Goal: Check status: Check status

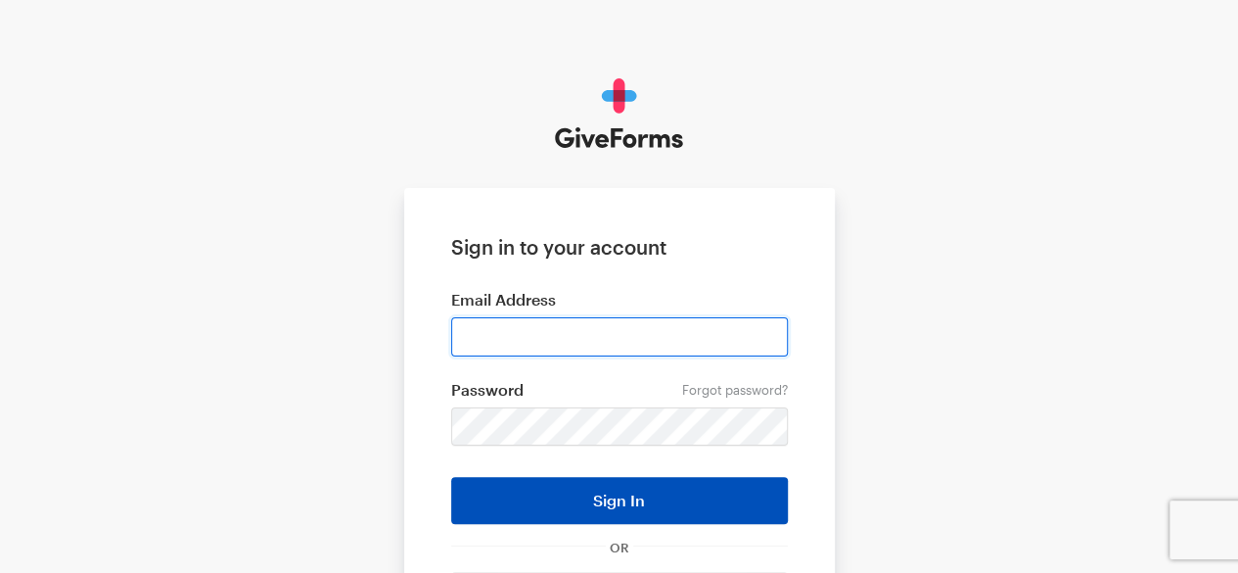
type input "mkealanoclubmembership@gmail.com"
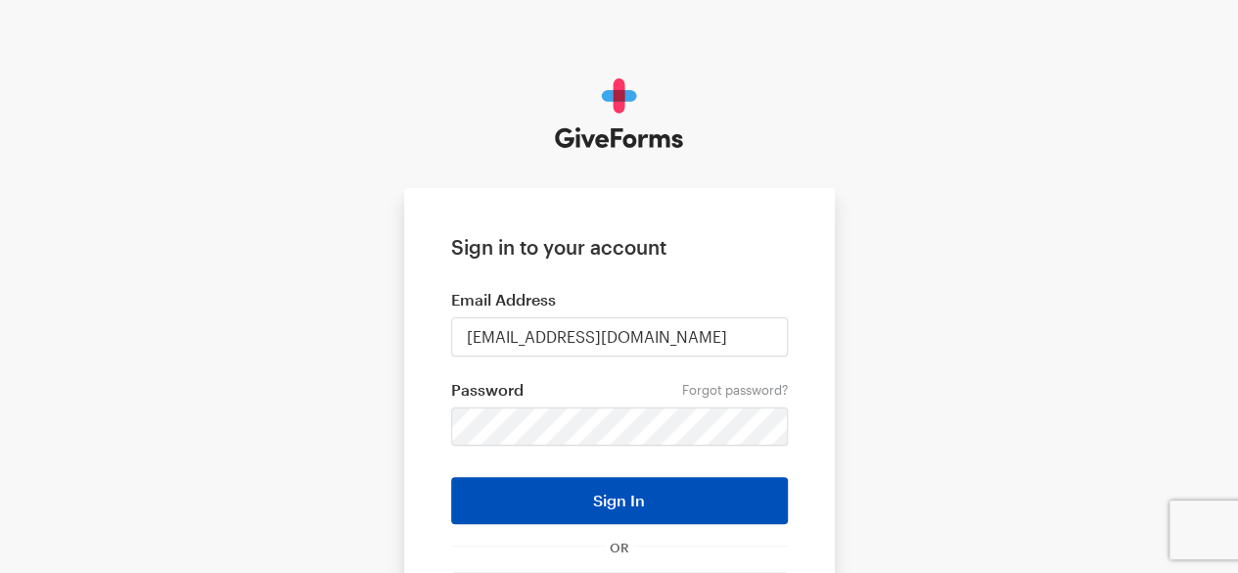
click at [560, 505] on button "Sign In" at bounding box center [619, 500] width 337 height 47
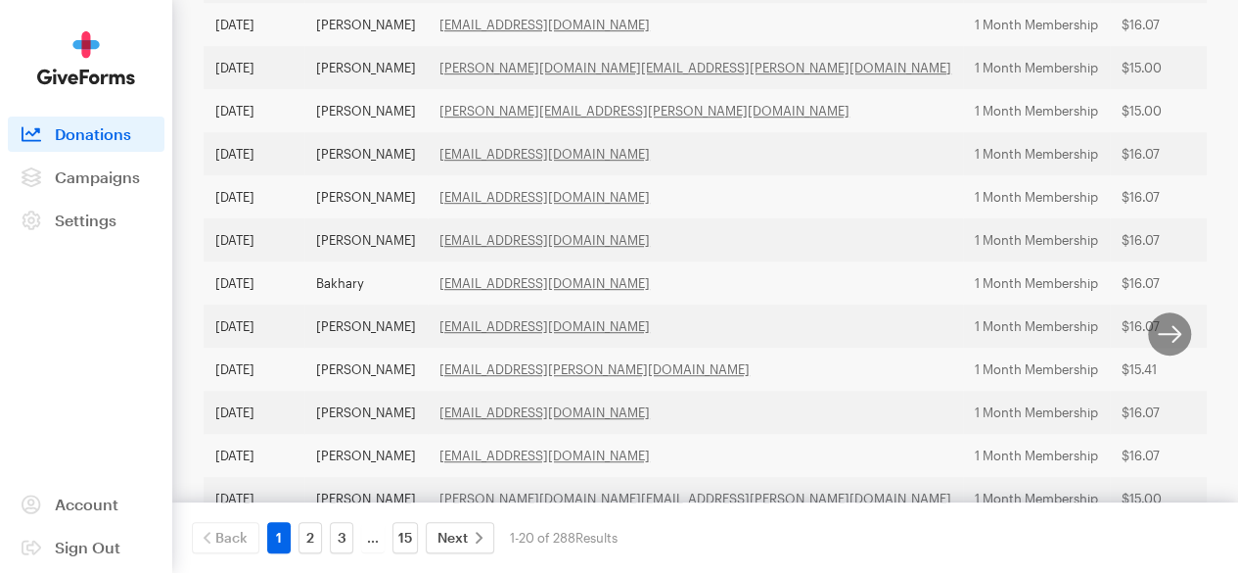
scroll to position [563, 0]
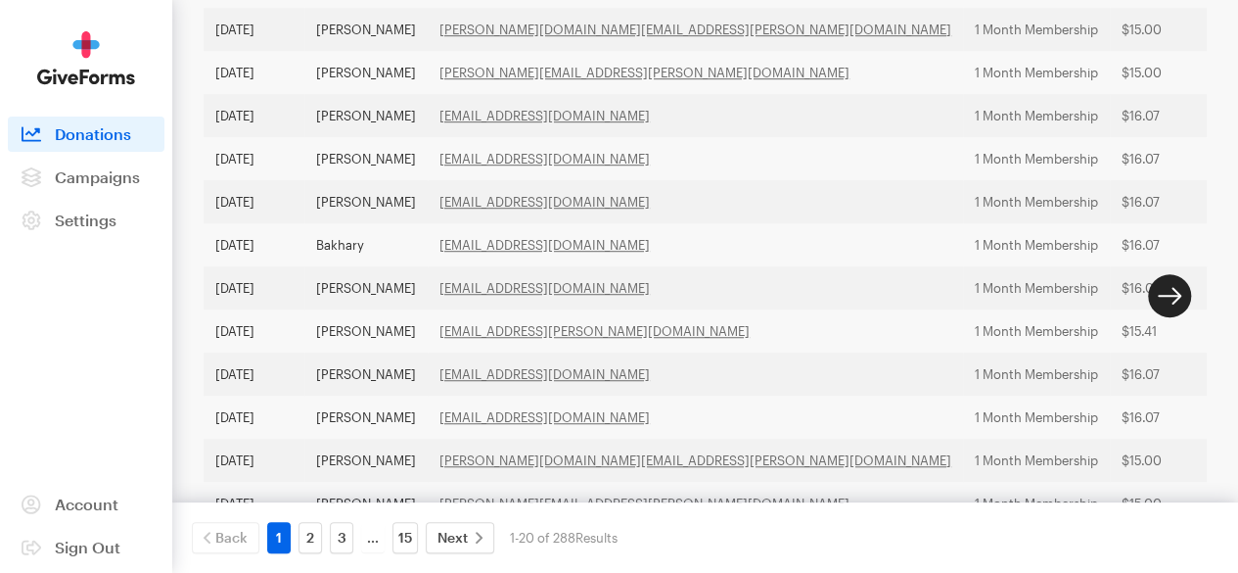
click at [1165, 310] on button "button" at bounding box center [1169, 295] width 43 height 43
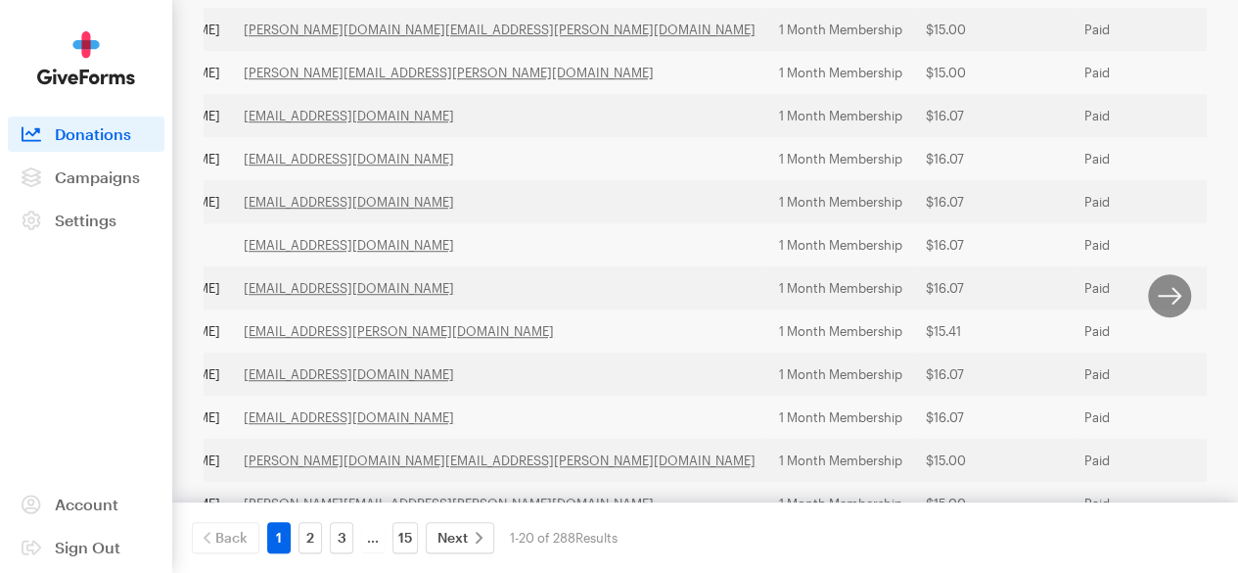
scroll to position [0, 0]
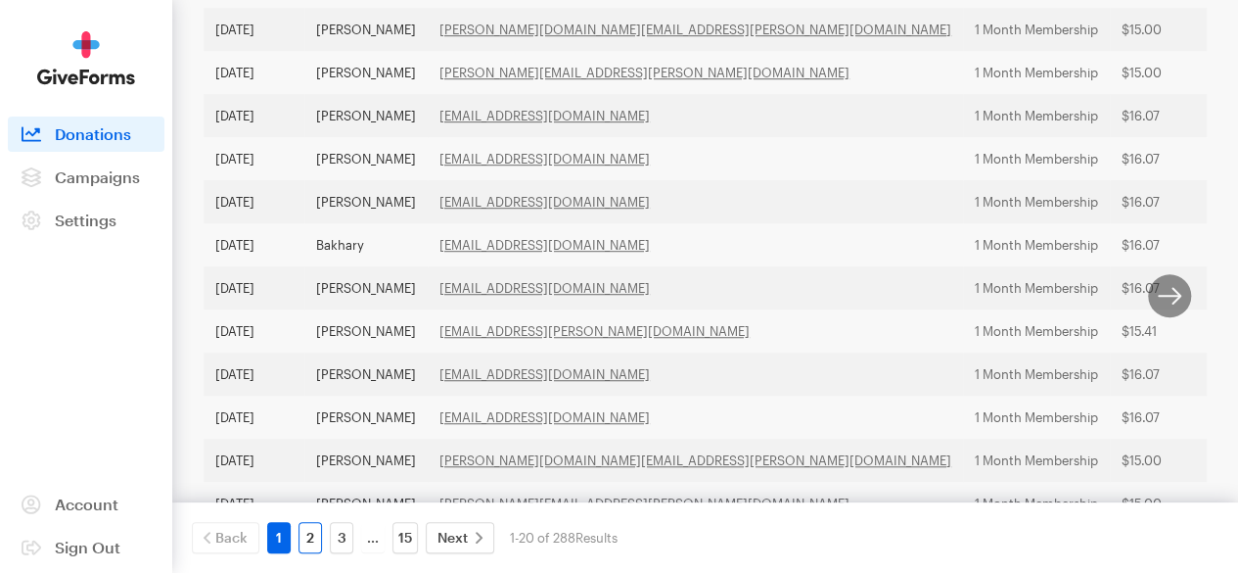
click at [311, 539] on link "2" at bounding box center [310, 537] width 23 height 31
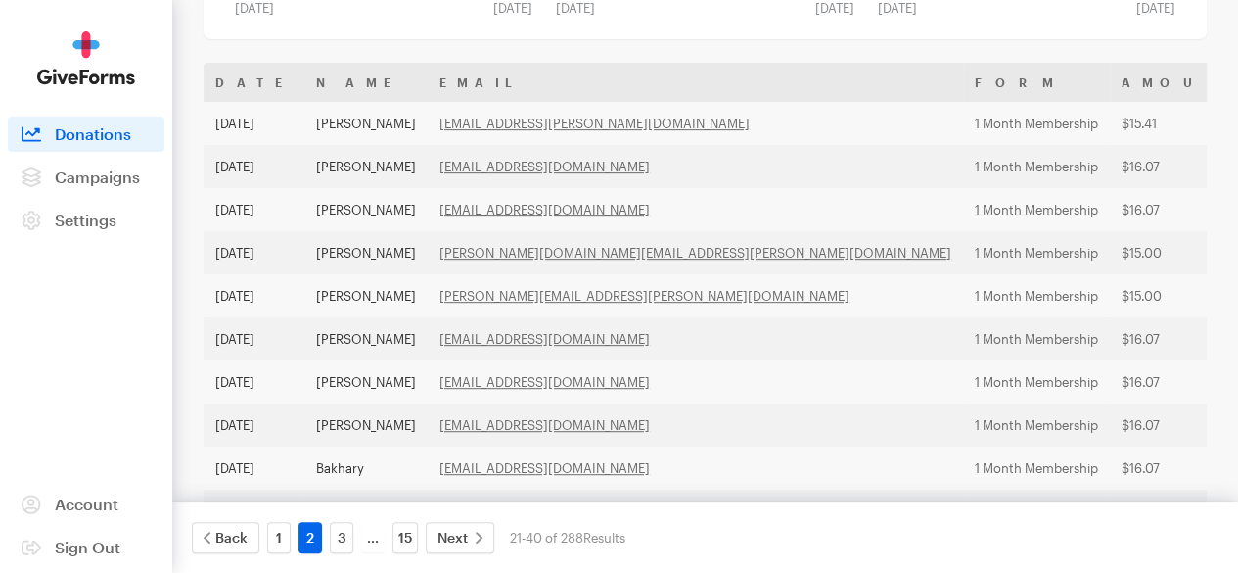
scroll to position [341, 0]
click at [278, 545] on link "1" at bounding box center [278, 537] width 23 height 31
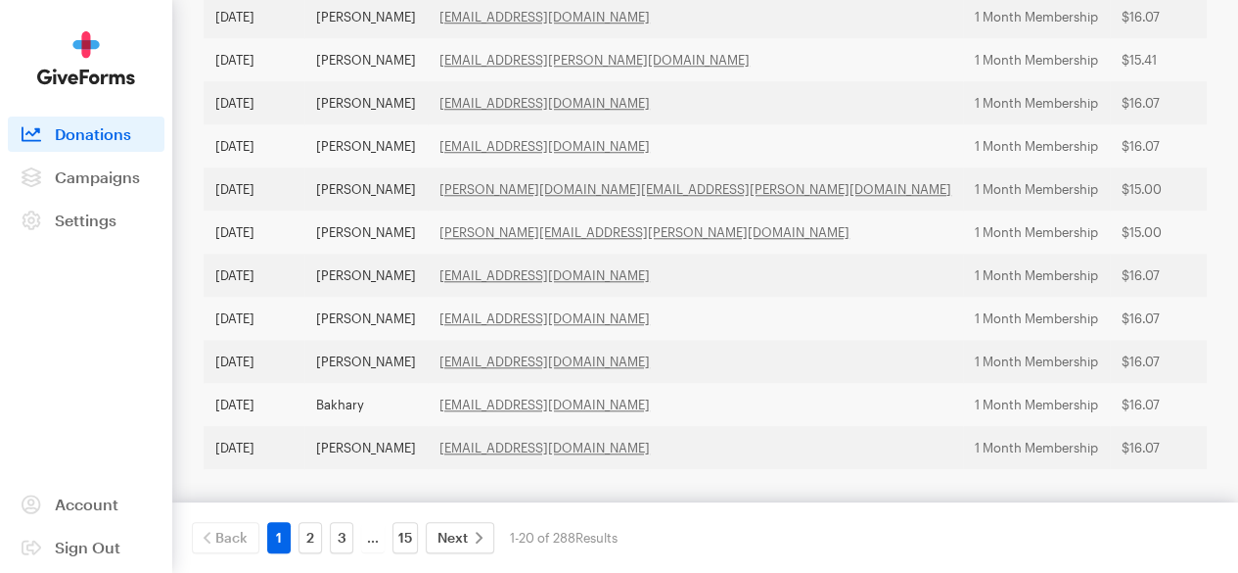
scroll to position [846, 0]
click at [309, 530] on link "2" at bounding box center [310, 537] width 23 height 31
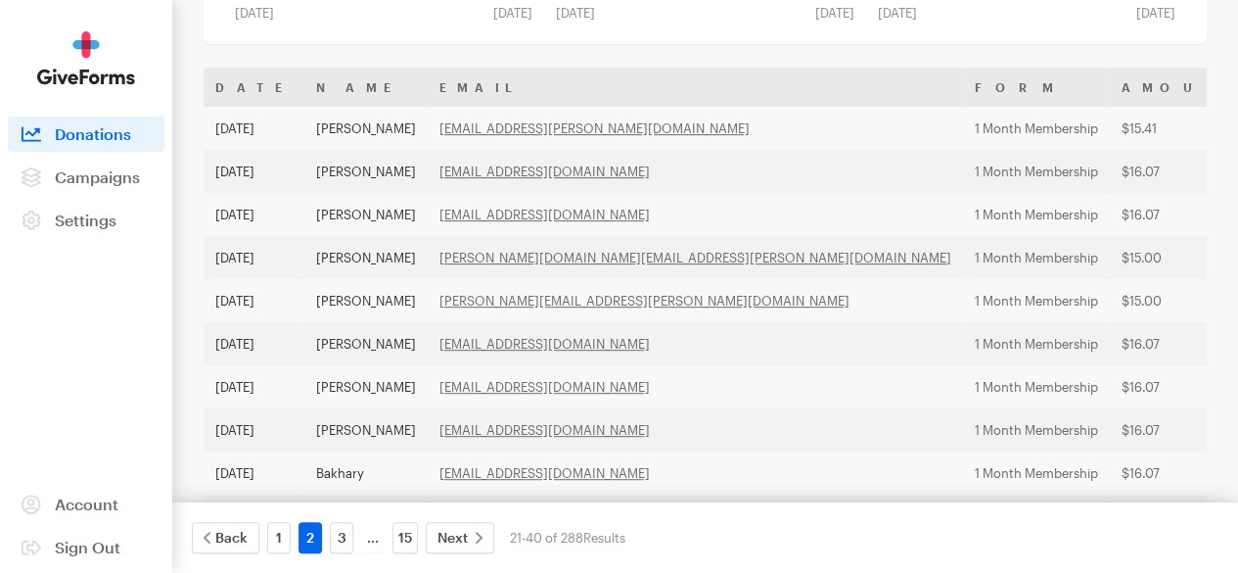
scroll to position [337, 0]
click at [273, 542] on link "1" at bounding box center [278, 537] width 23 height 31
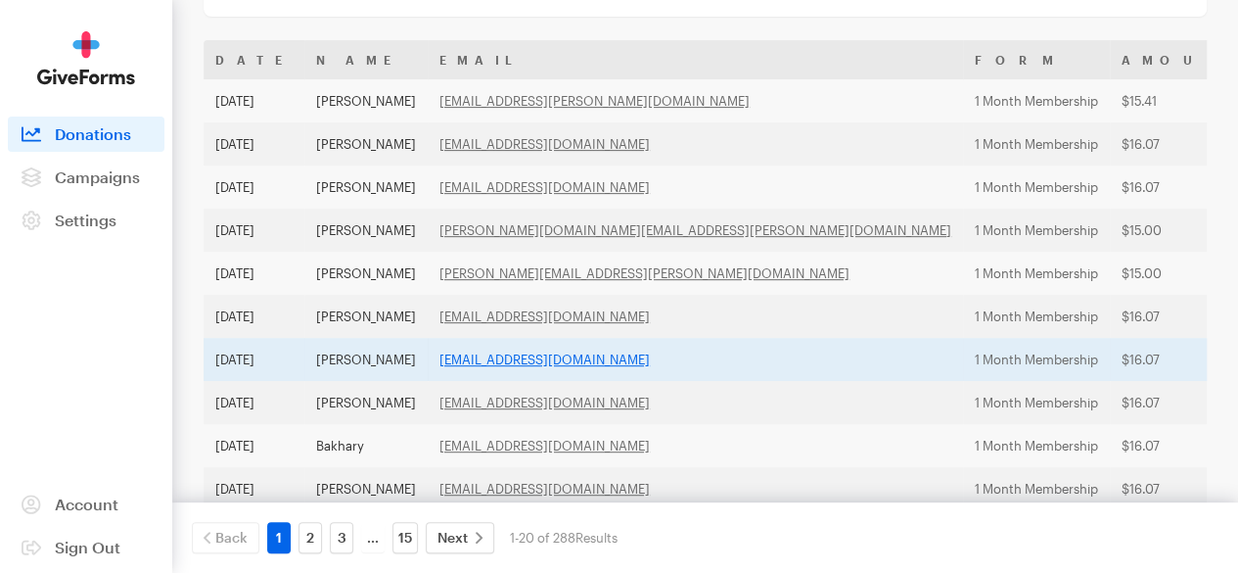
scroll to position [360, 0]
